Goal: Task Accomplishment & Management: Use online tool/utility

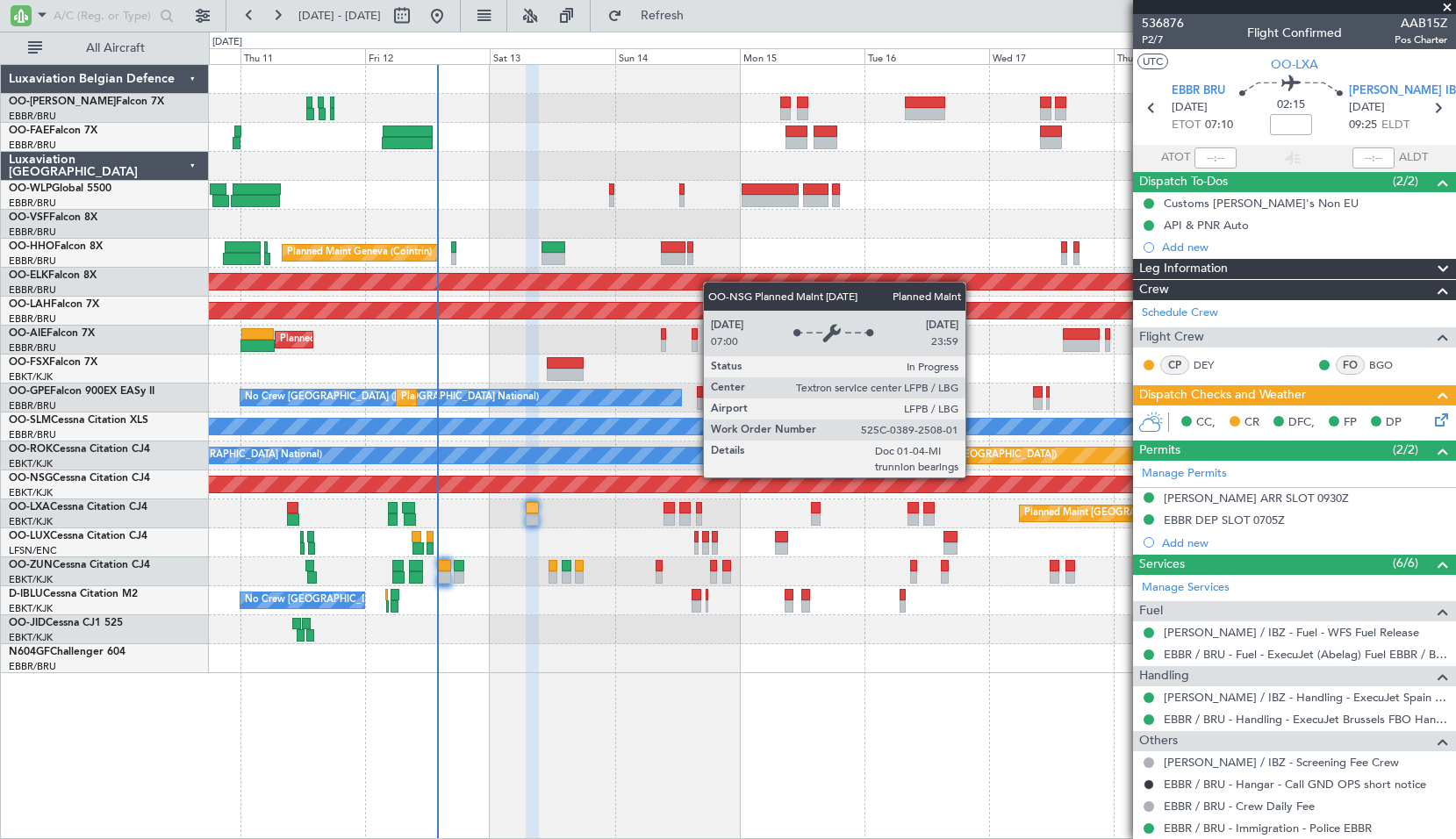
scroll to position [71, 0]
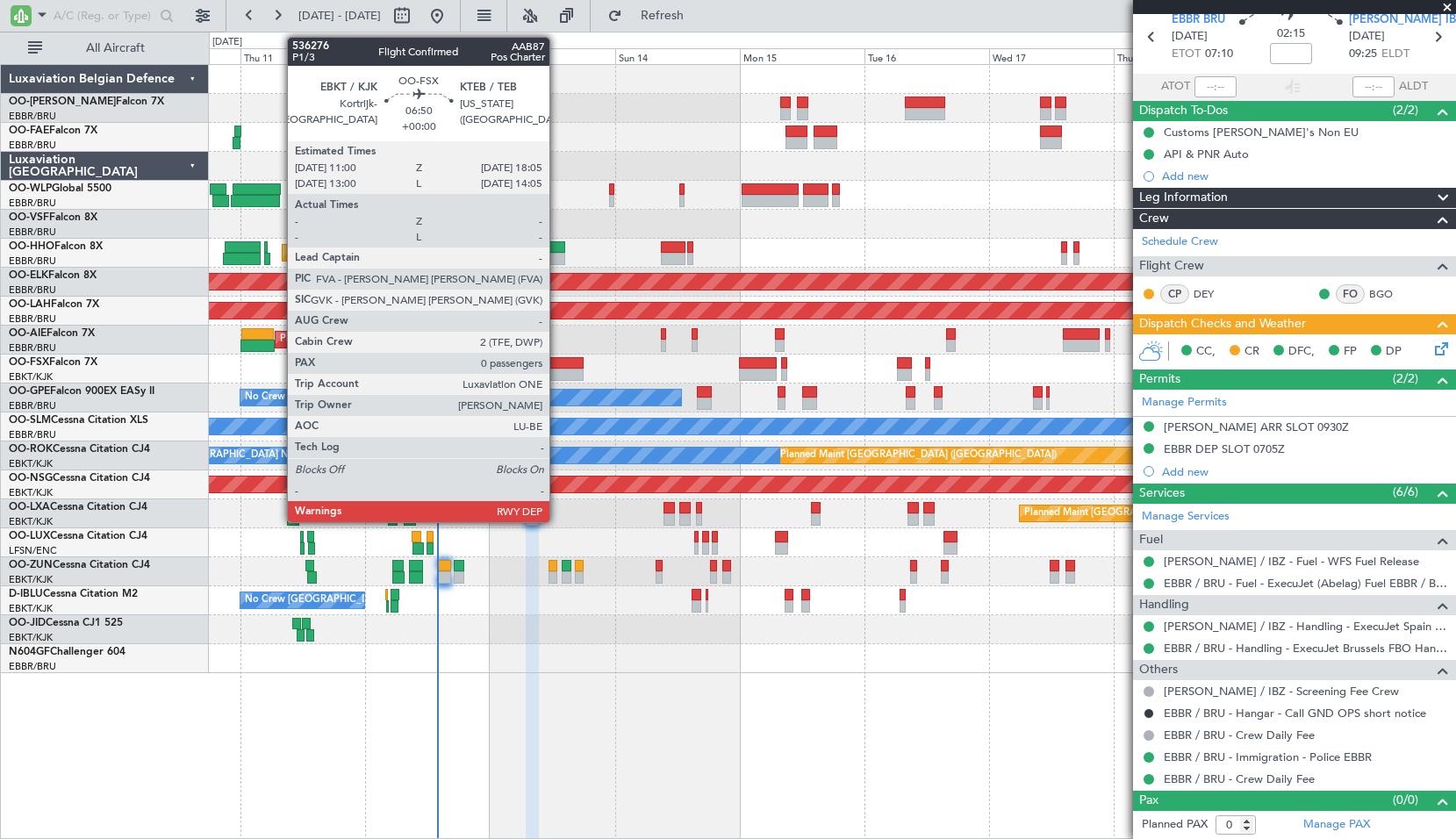
click at [557, 363] on div at bounding box center [565, 363] width 37 height 12
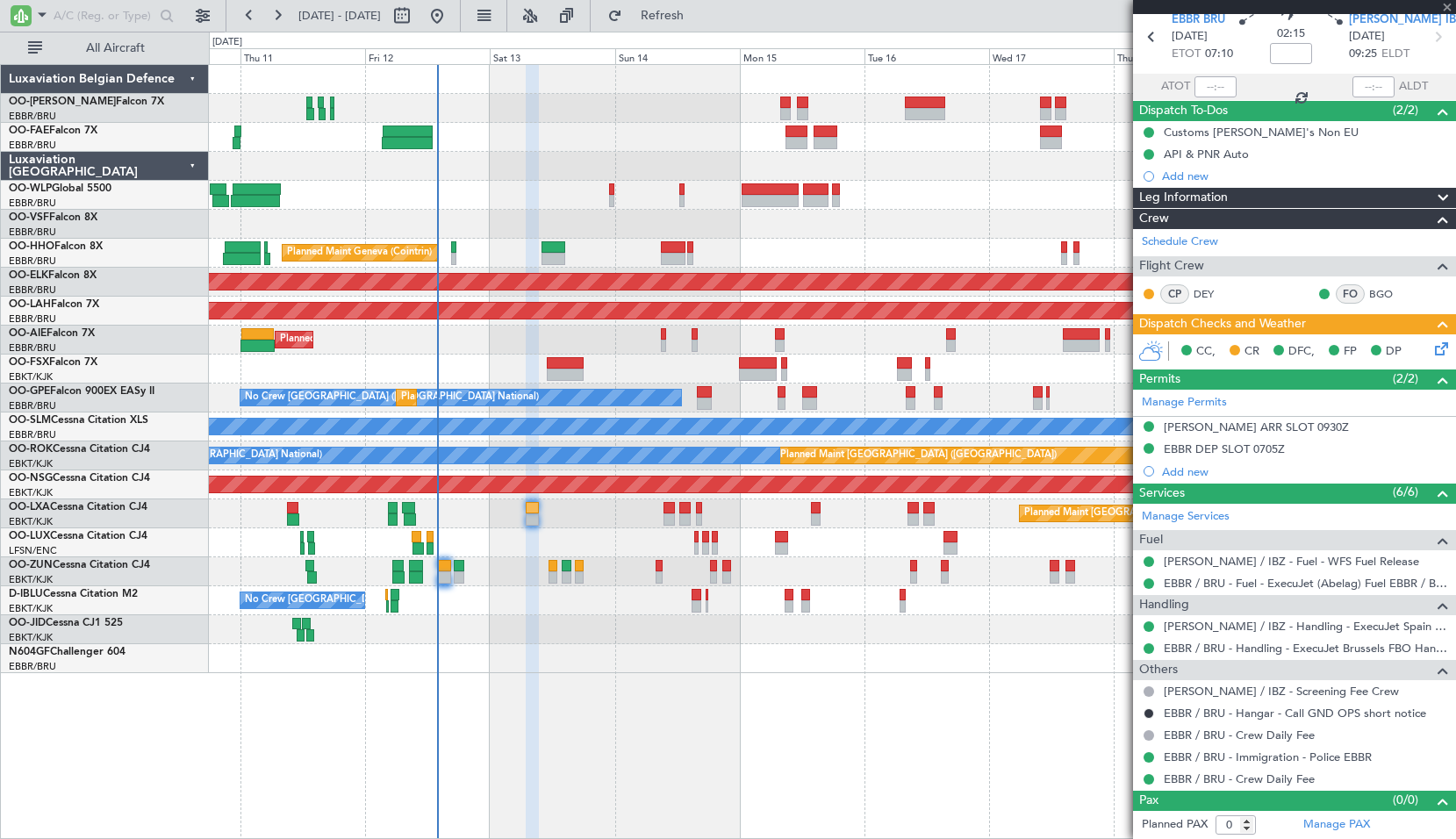
click at [595, 366] on div "Planned Maint Kortrijk-[GEOGRAPHIC_DATA]" at bounding box center [832, 368] width 1246 height 29
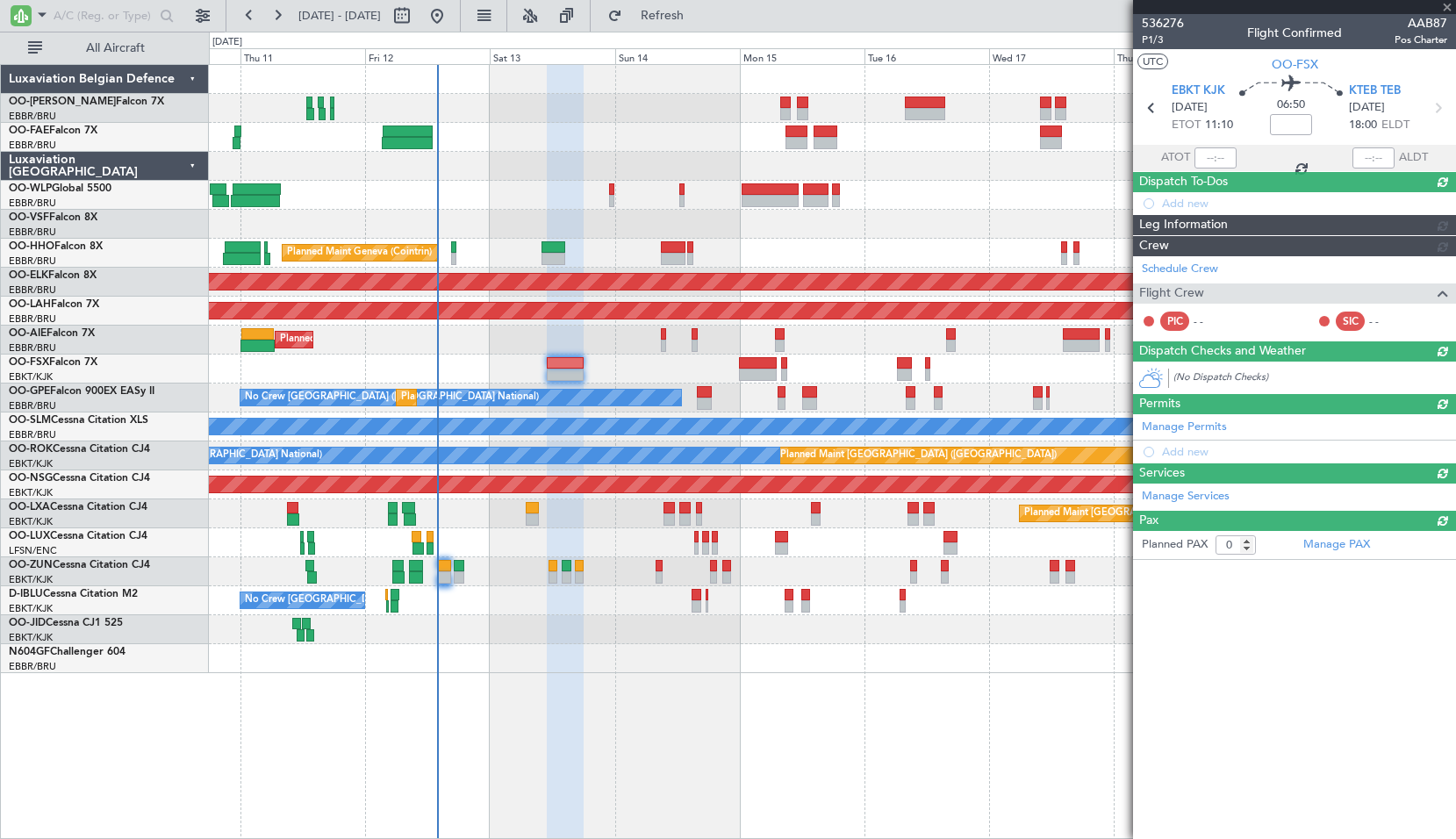
scroll to position [0, 0]
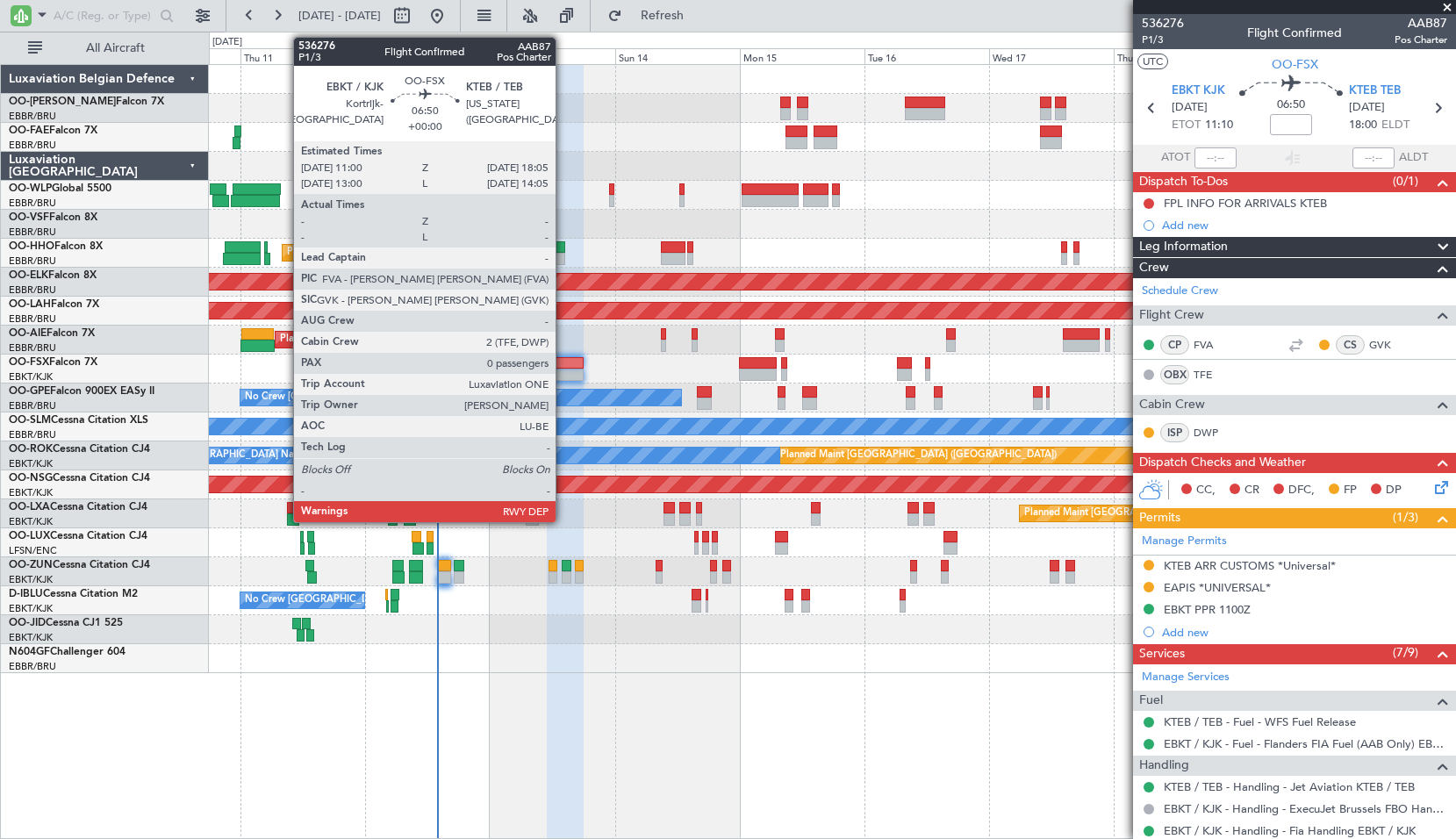
click at [564, 370] on div at bounding box center [565, 374] width 37 height 12
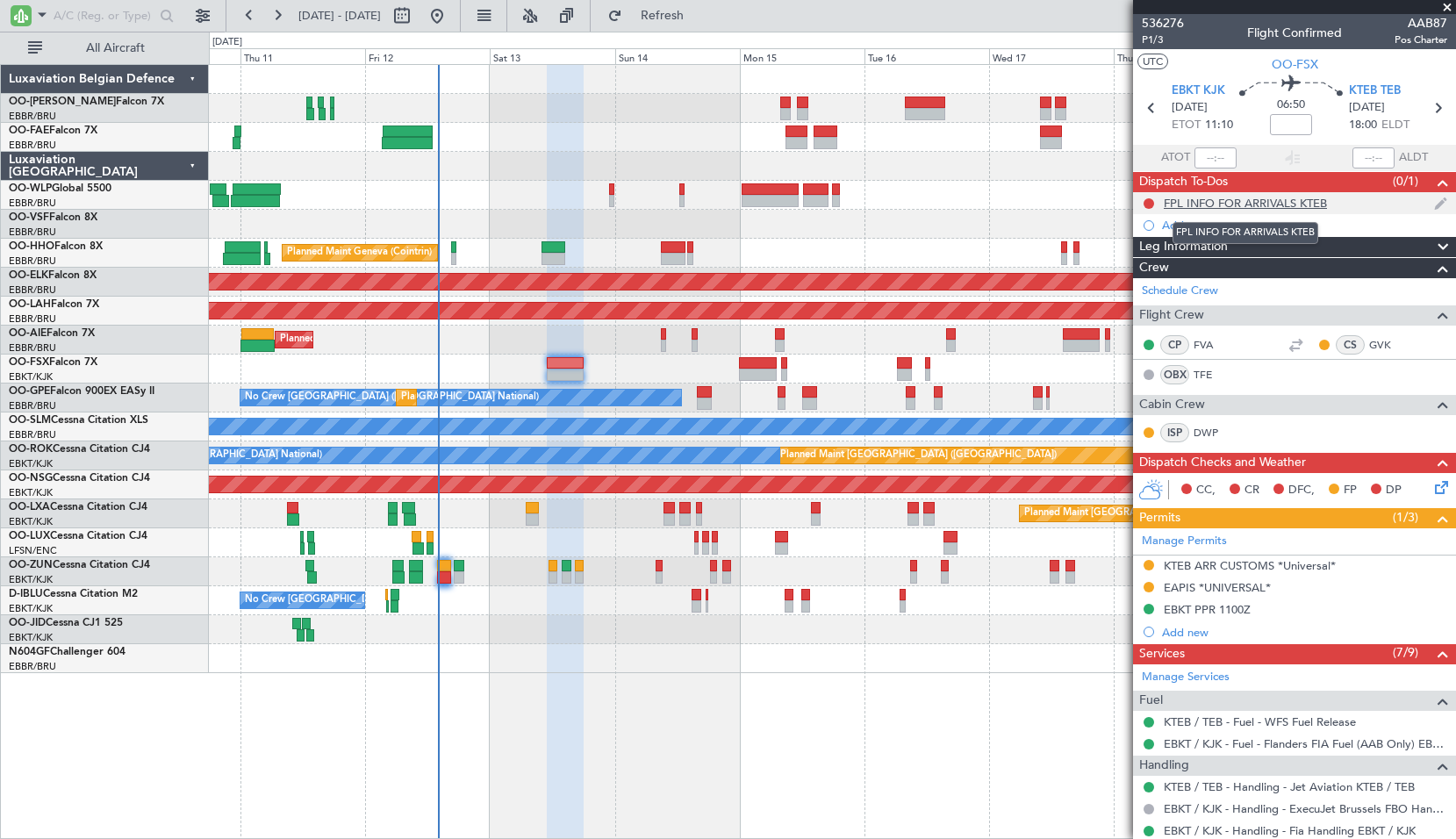
click at [1222, 200] on div "FPL INFO FOR ARRIVALS KTEB" at bounding box center [1245, 202] width 163 height 15
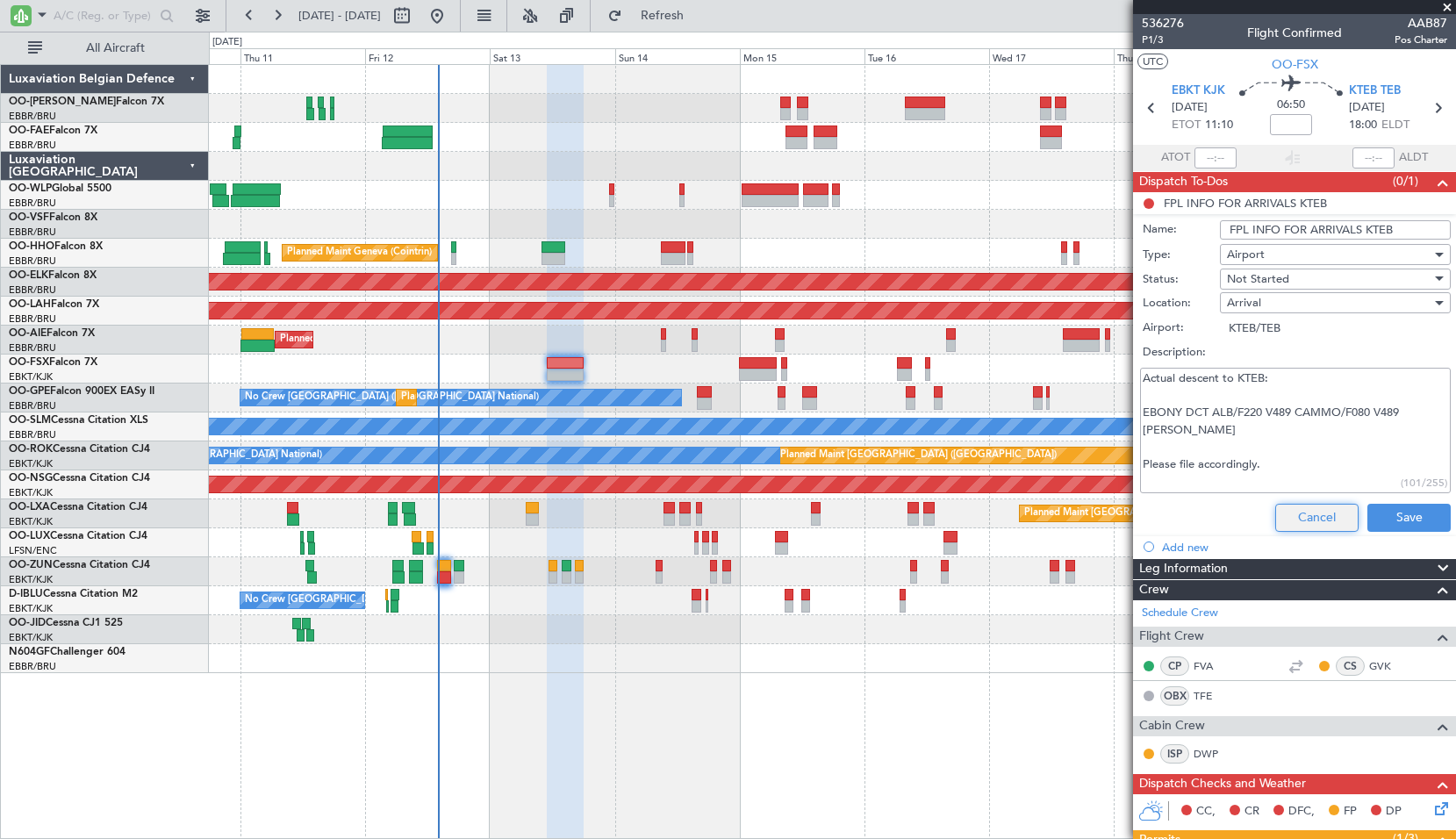
click at [1301, 519] on button "Cancel" at bounding box center [1317, 517] width 83 height 28
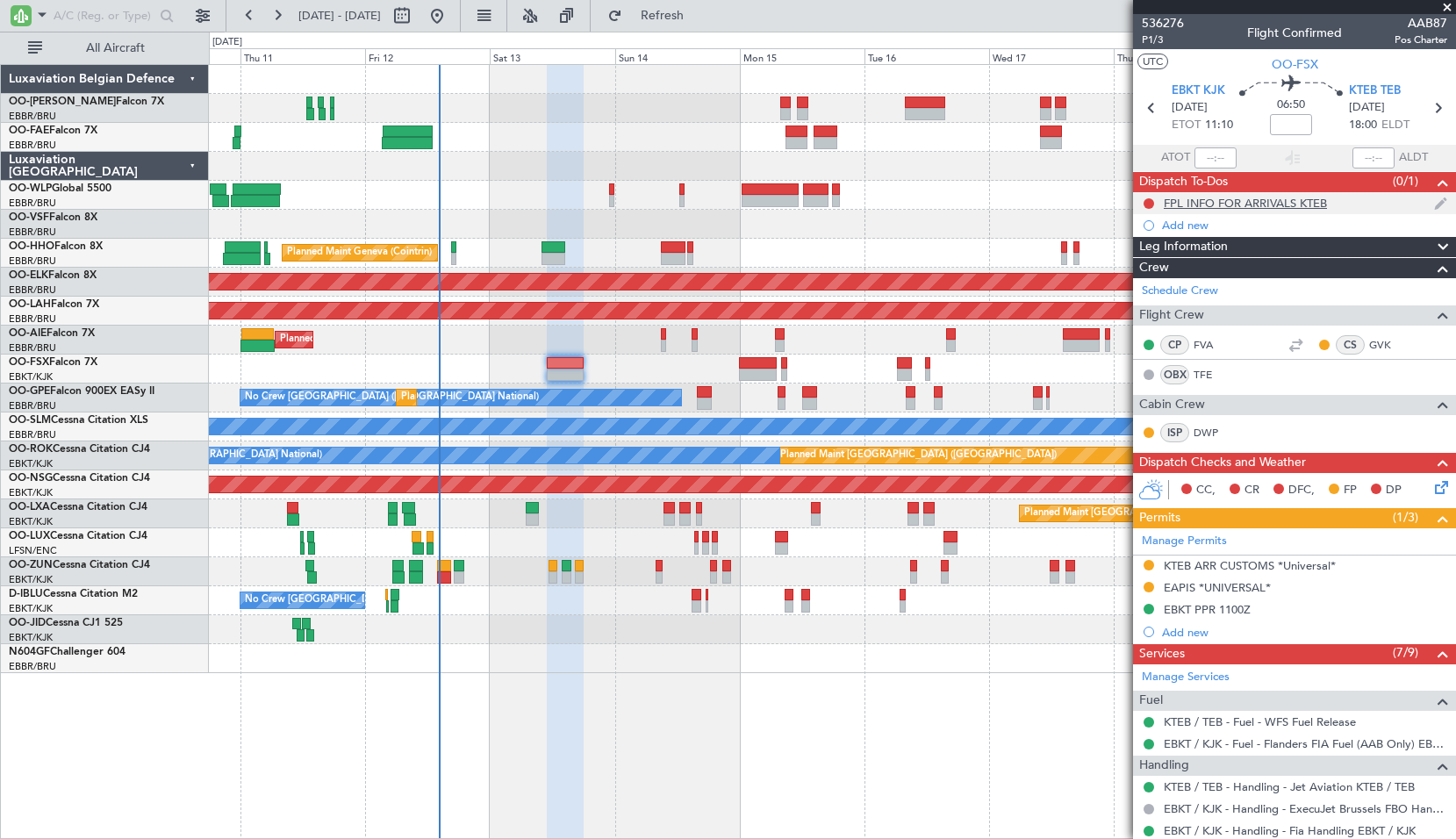
click at [1256, 205] on div "FPL INFO FOR ARRIVALS KTEB" at bounding box center [1245, 202] width 163 height 15
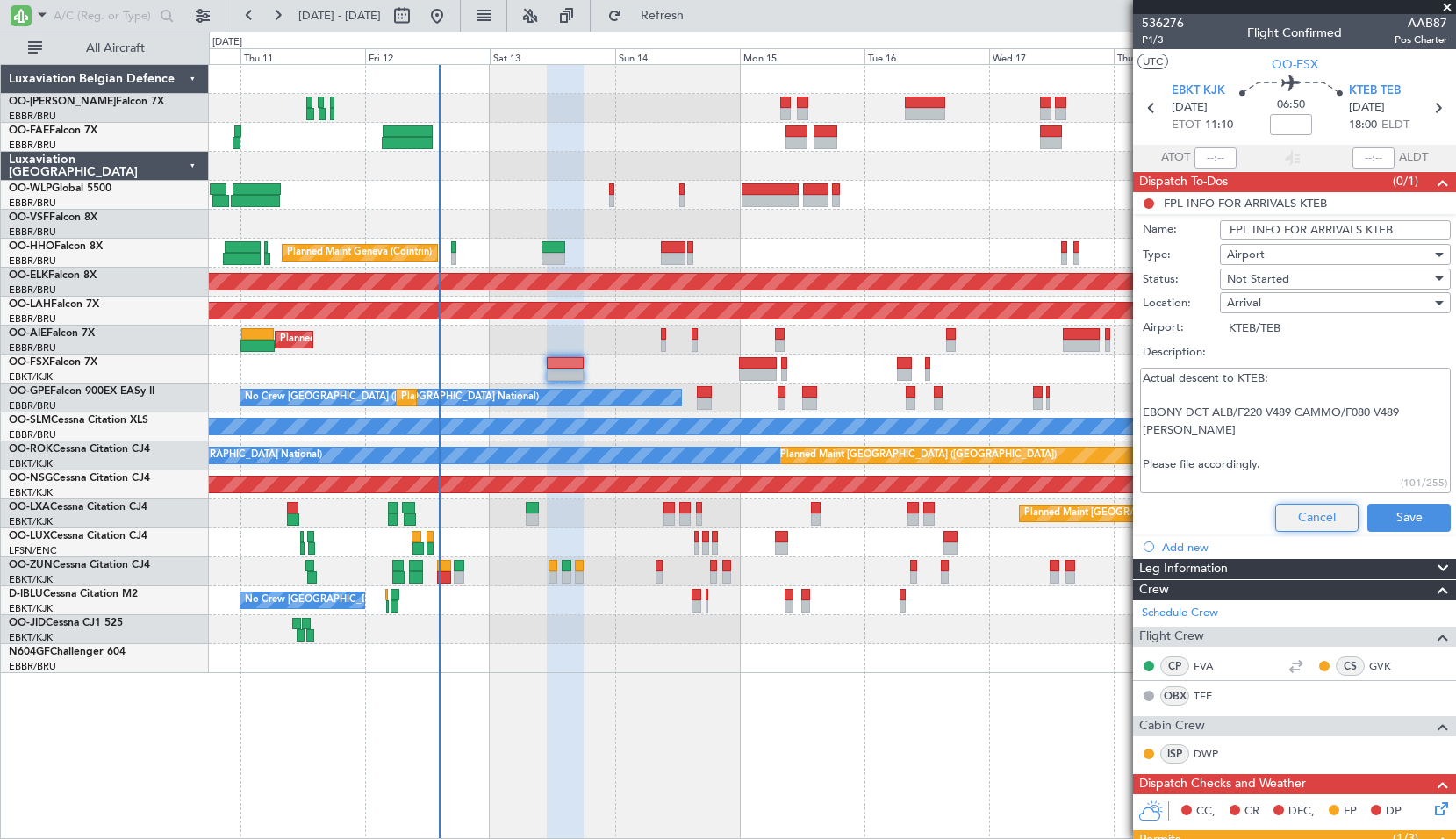
click at [1307, 516] on button "Cancel" at bounding box center [1317, 517] width 83 height 28
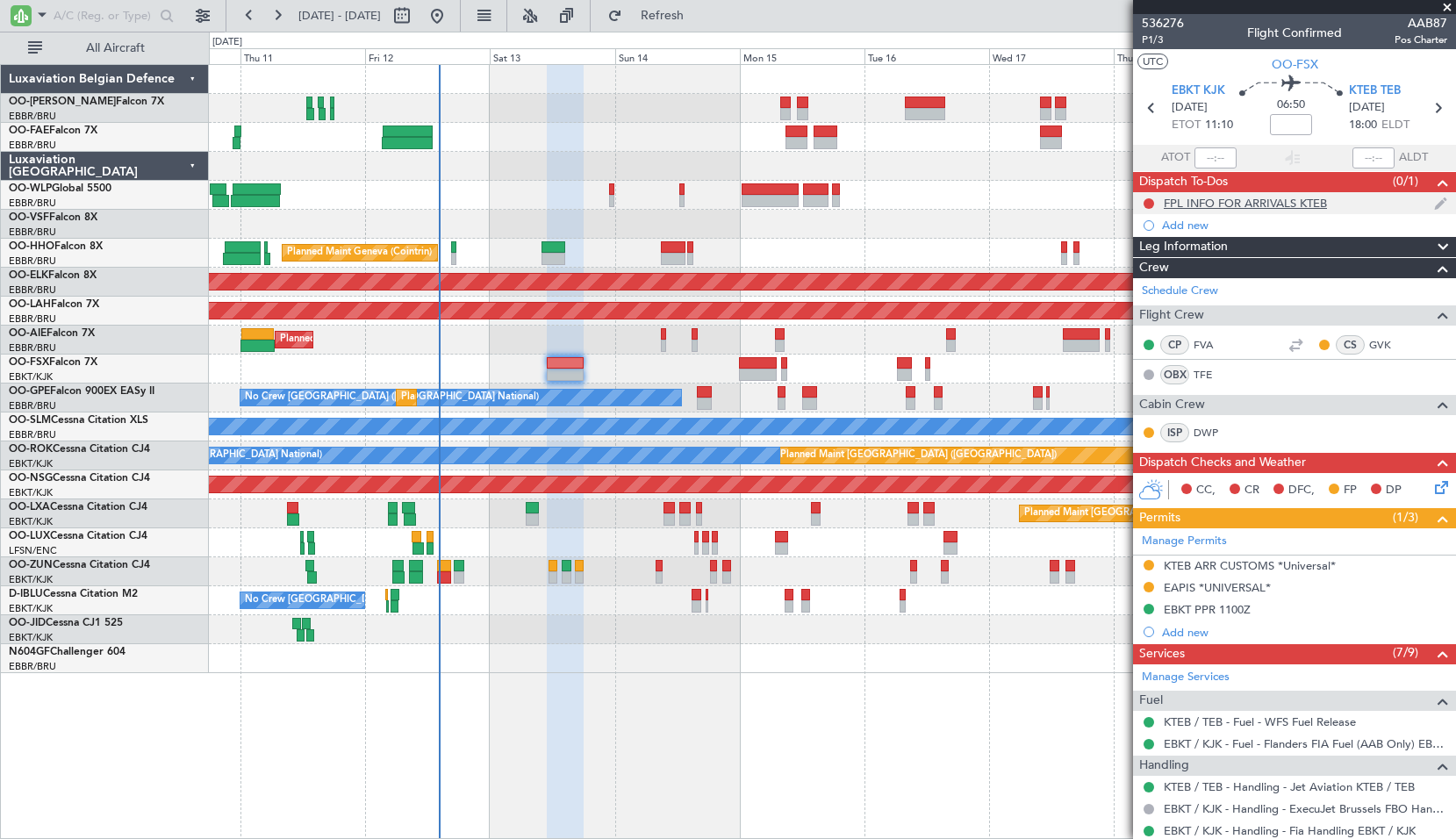
click at [1266, 206] on div "FPL INFO FOR ARRIVALS KTEB" at bounding box center [1245, 202] width 163 height 15
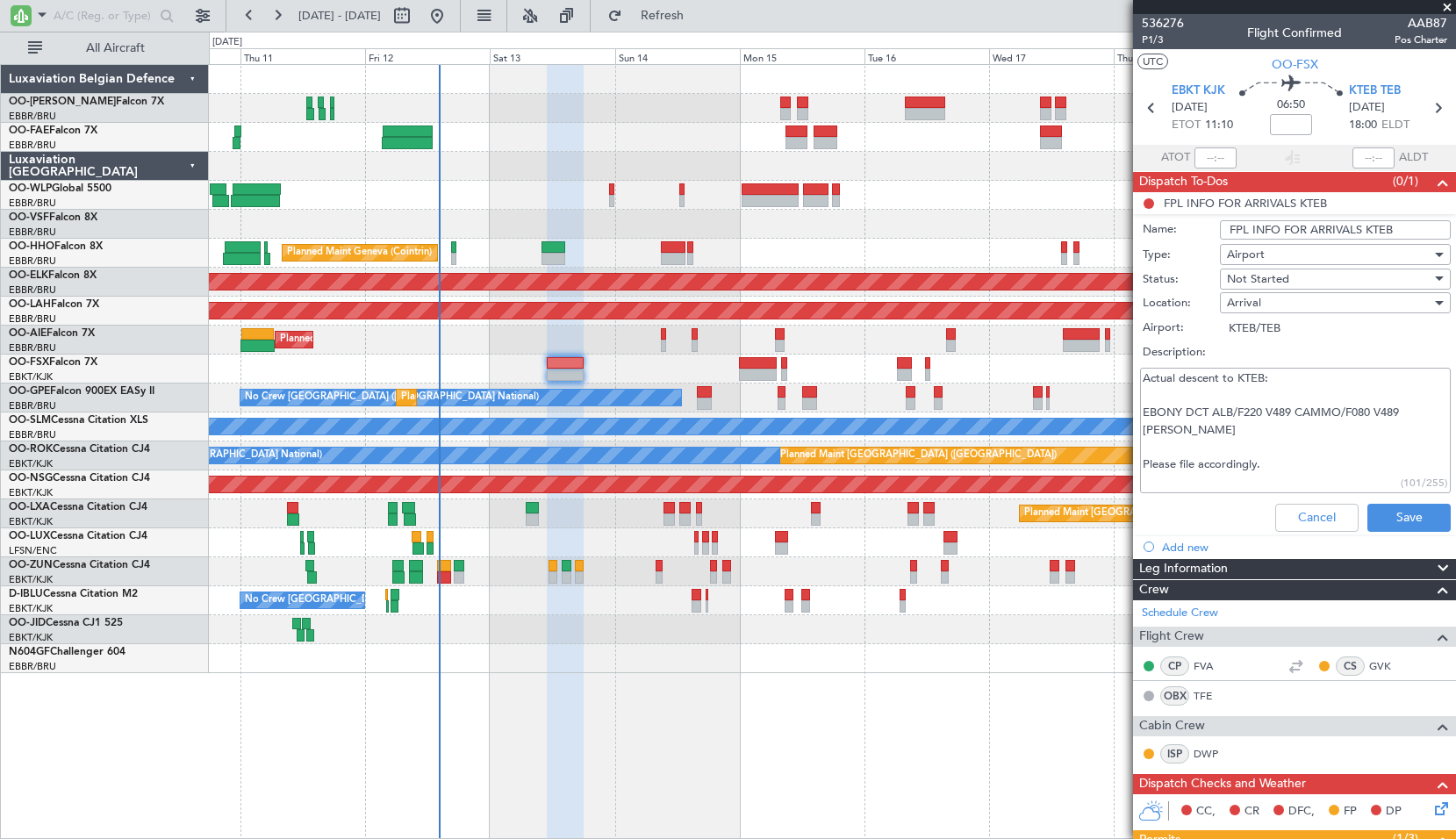
click at [1291, 449] on textarea "Actual descent to KTEB: EBONY DCT ALB/F220 V489 CAMMO/F080 V489 [PERSON_NAME] P…" at bounding box center [1295, 429] width 311 height 125
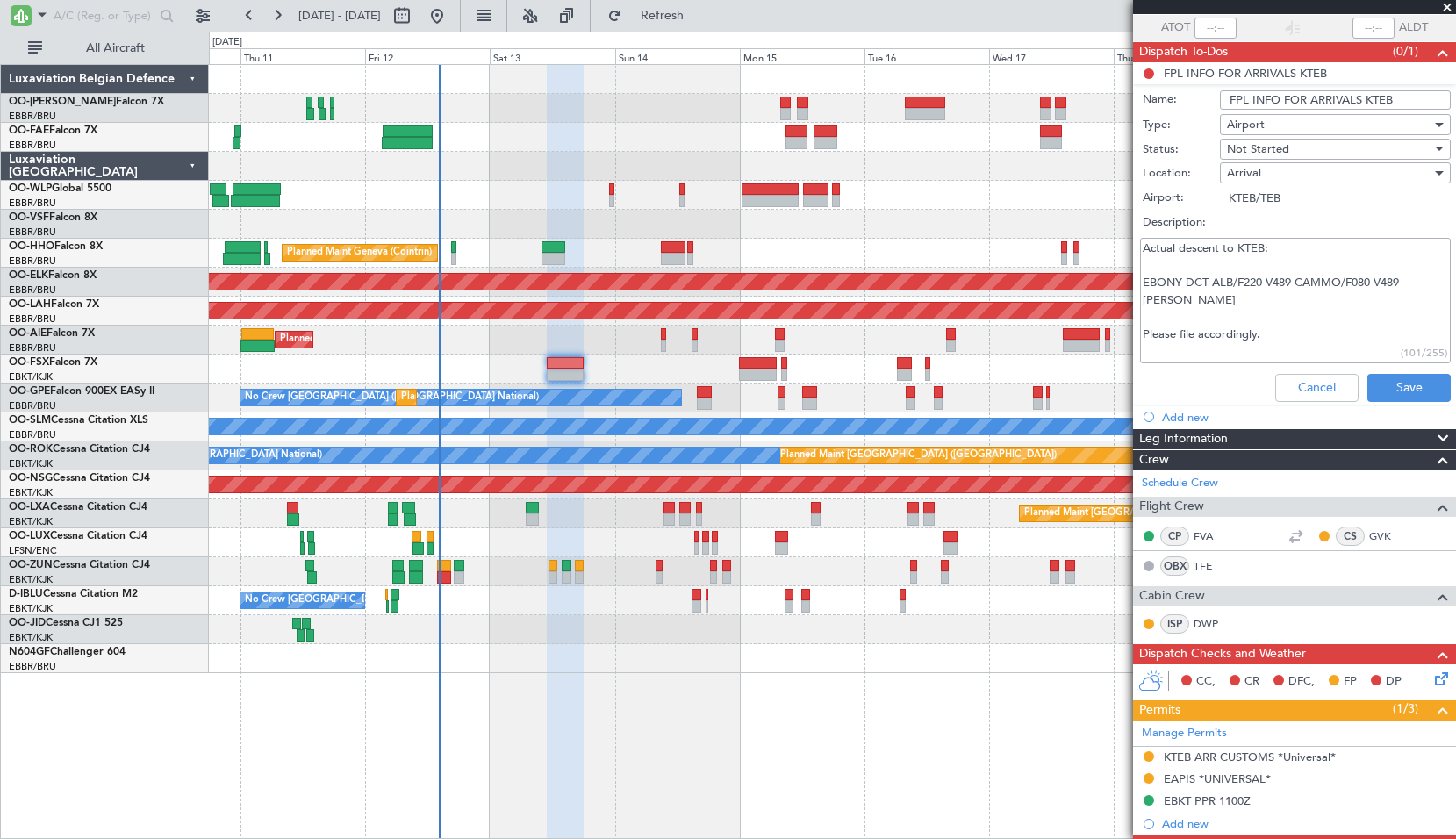
scroll to position [176, 0]
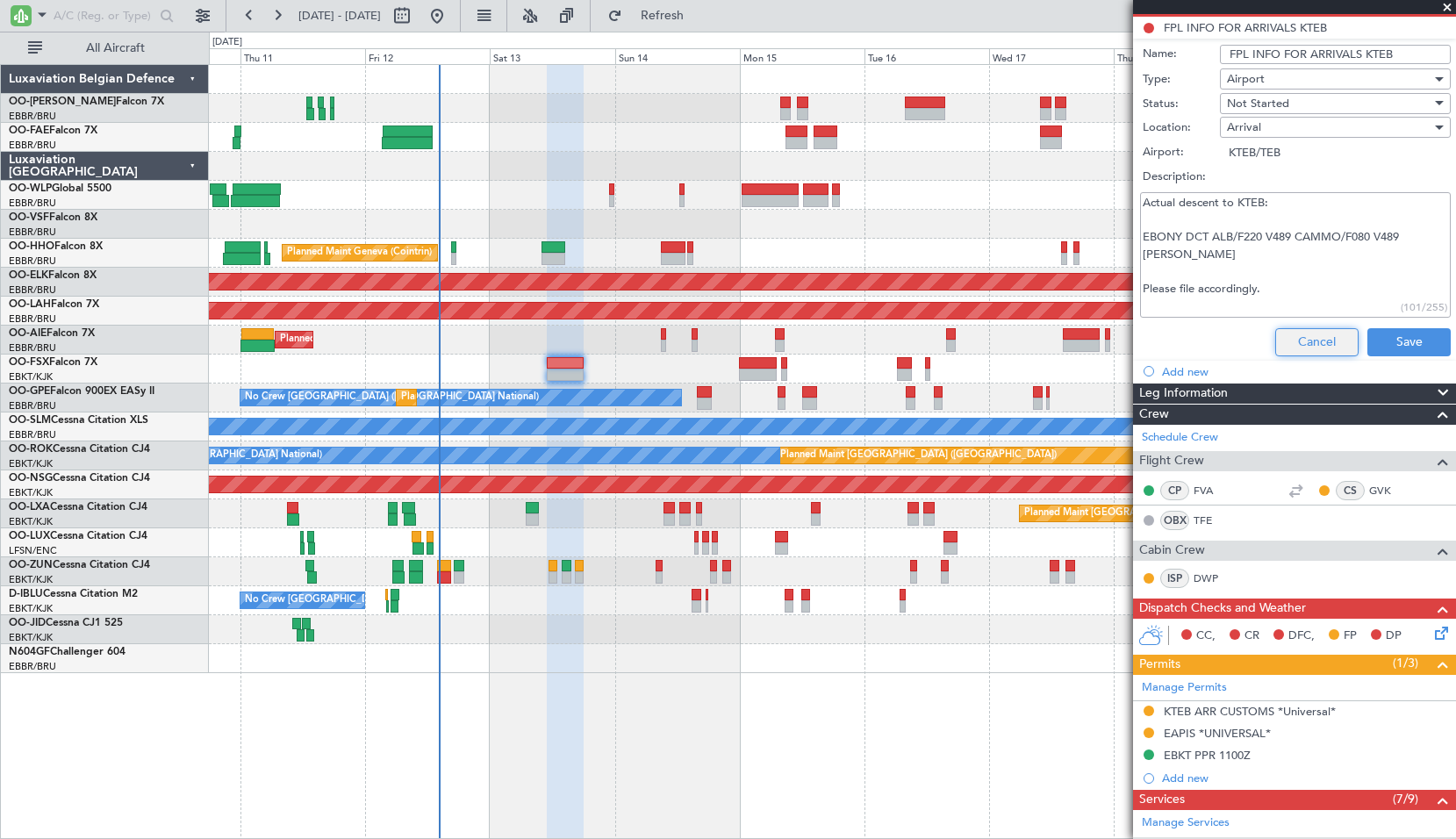
click at [1307, 344] on button "Cancel" at bounding box center [1317, 342] width 83 height 28
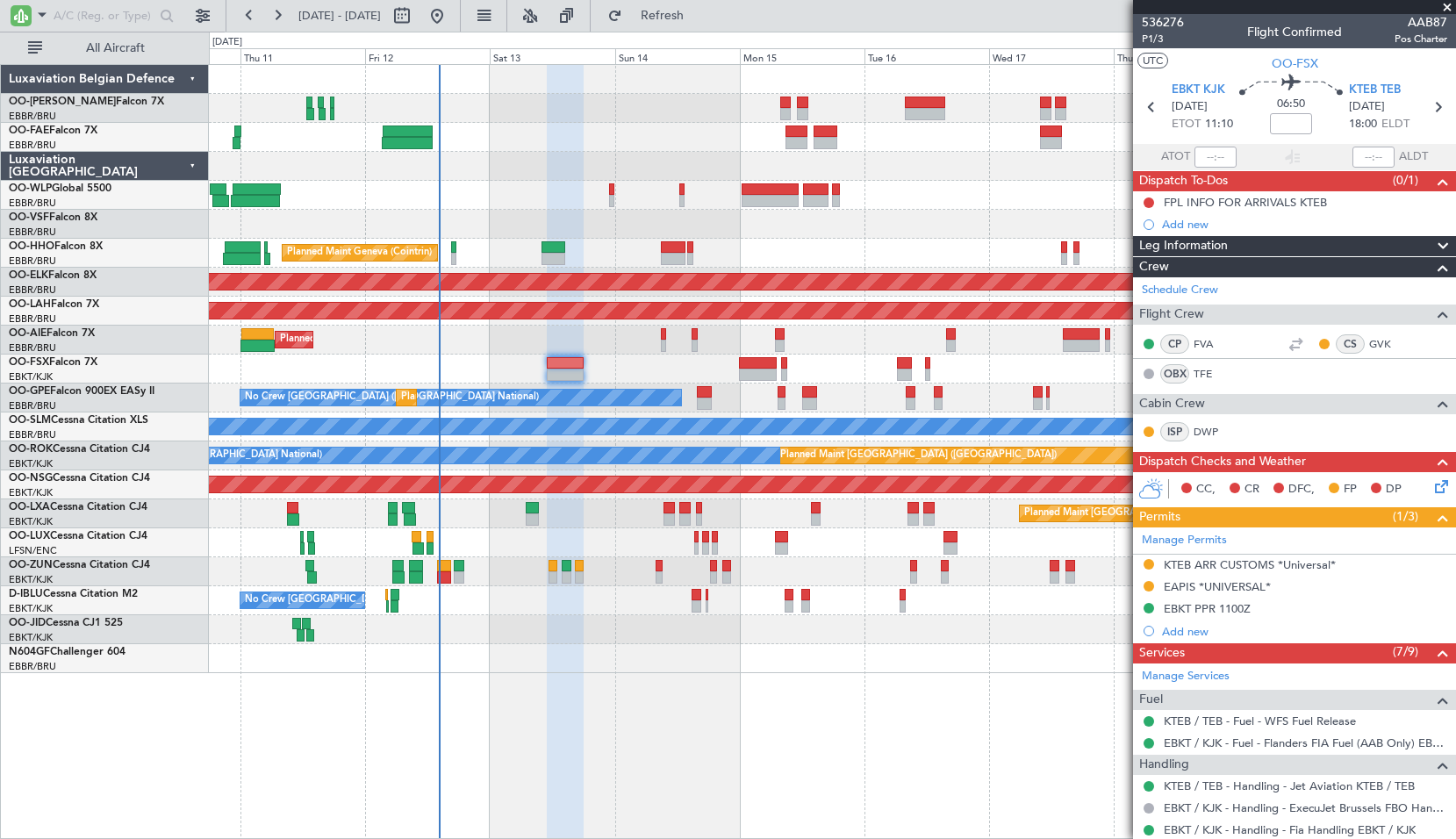
scroll to position [0, 0]
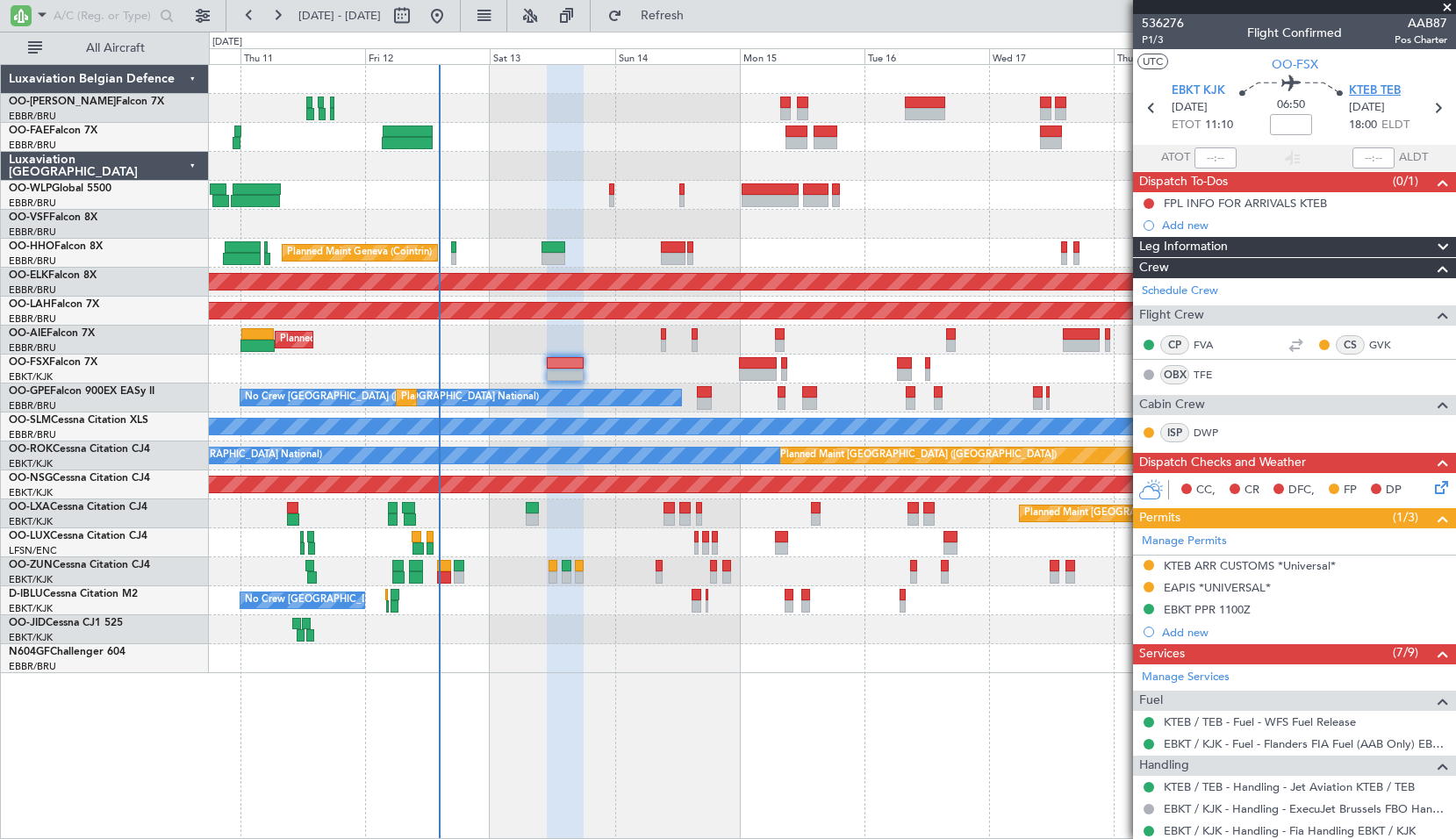
click at [1377, 89] on span "KTEB TEB" at bounding box center [1374, 92] width 51 height 18
